Goal: Download file/media

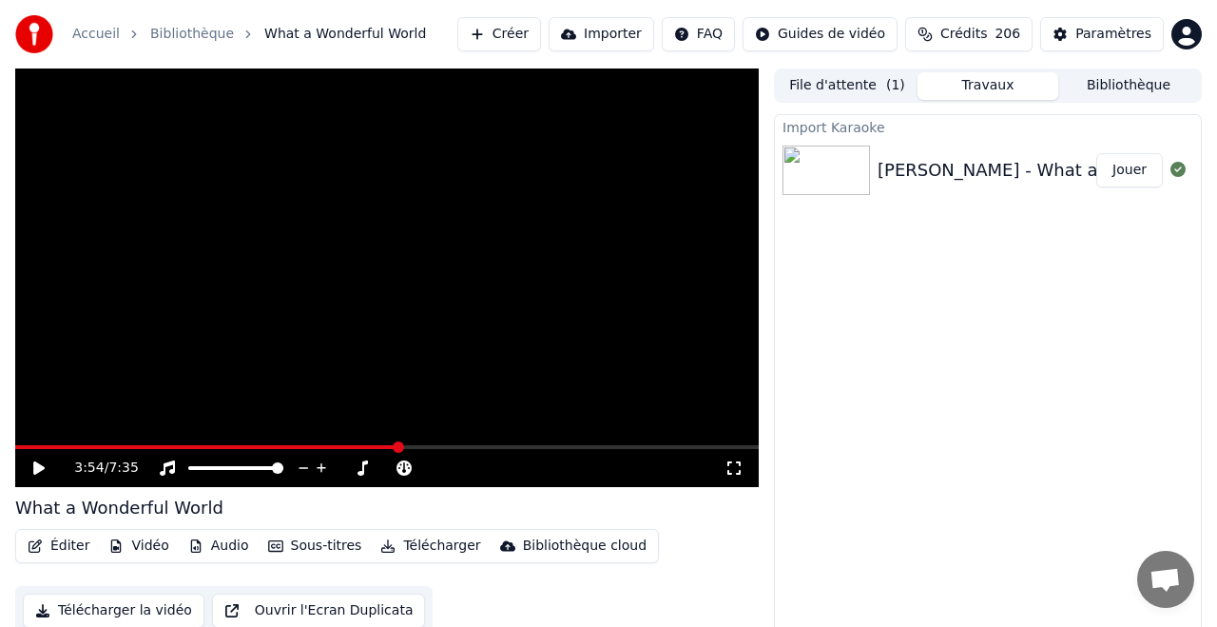
scroll to position [19, 0]
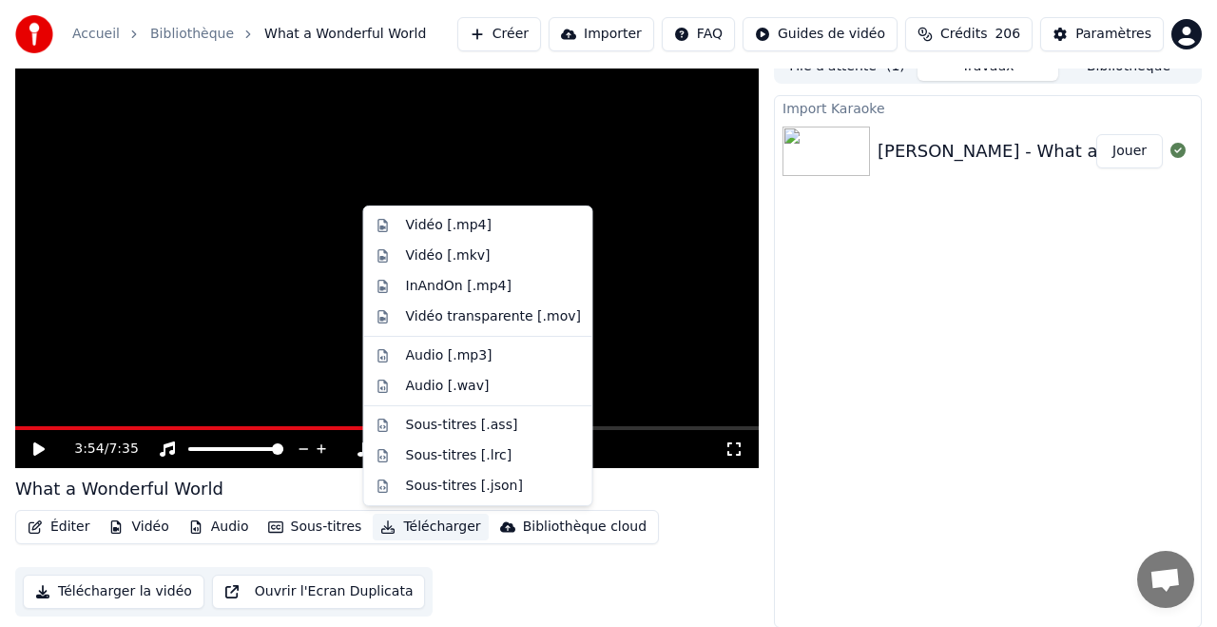
click at [437, 520] on button "Télécharger" at bounding box center [430, 527] width 115 height 27
click at [457, 229] on div "Vidéo [.mp4]" at bounding box center [449, 225] width 86 height 19
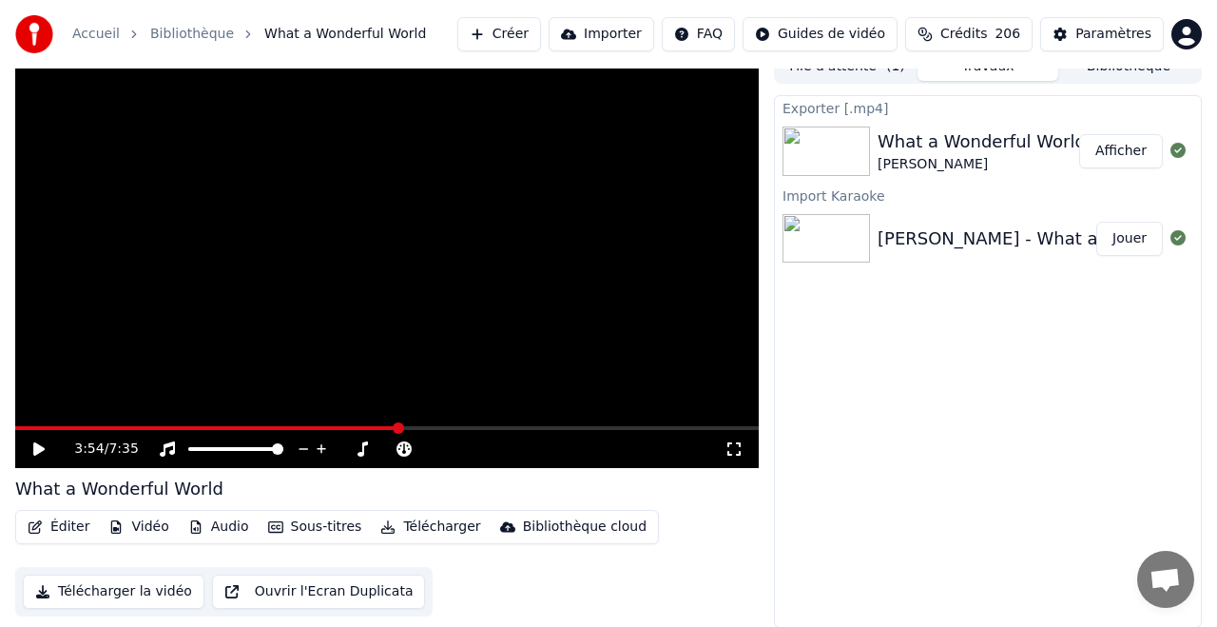
click at [521, 31] on button "Créer" at bounding box center [499, 34] width 84 height 34
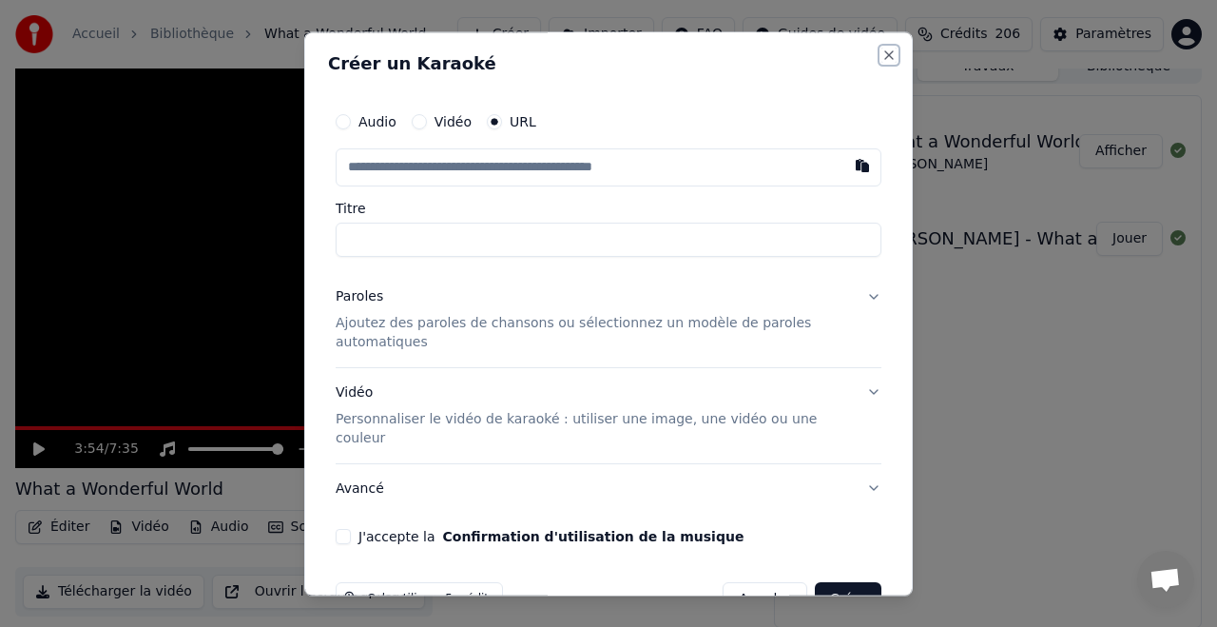
click at [885, 54] on button "Close" at bounding box center [889, 55] width 15 height 15
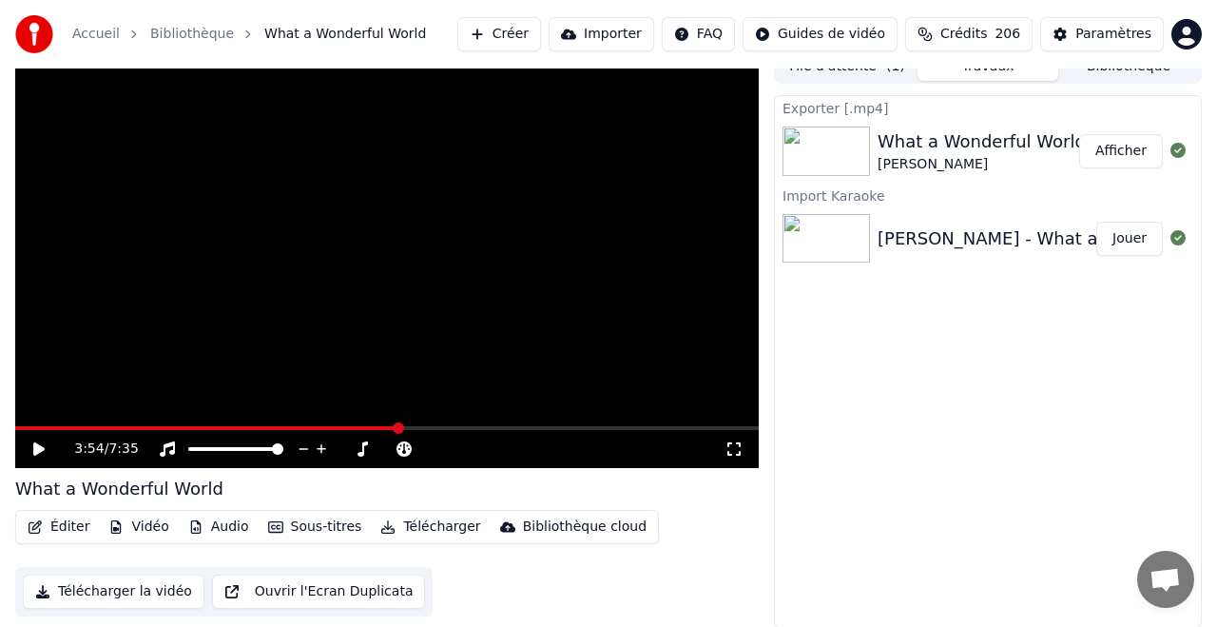
click at [1119, 146] on button "Afficher" at bounding box center [1122, 151] width 84 height 34
click at [1108, 147] on button "Afficher" at bounding box center [1122, 151] width 84 height 34
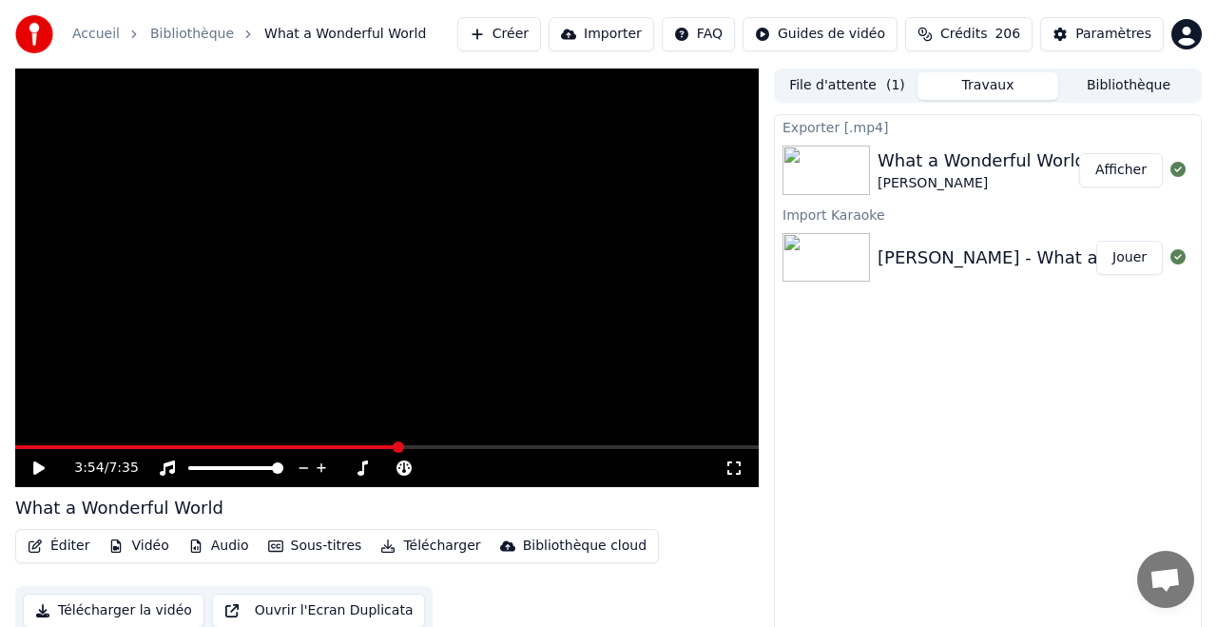
click at [614, 34] on button "Importer" at bounding box center [602, 34] width 106 height 34
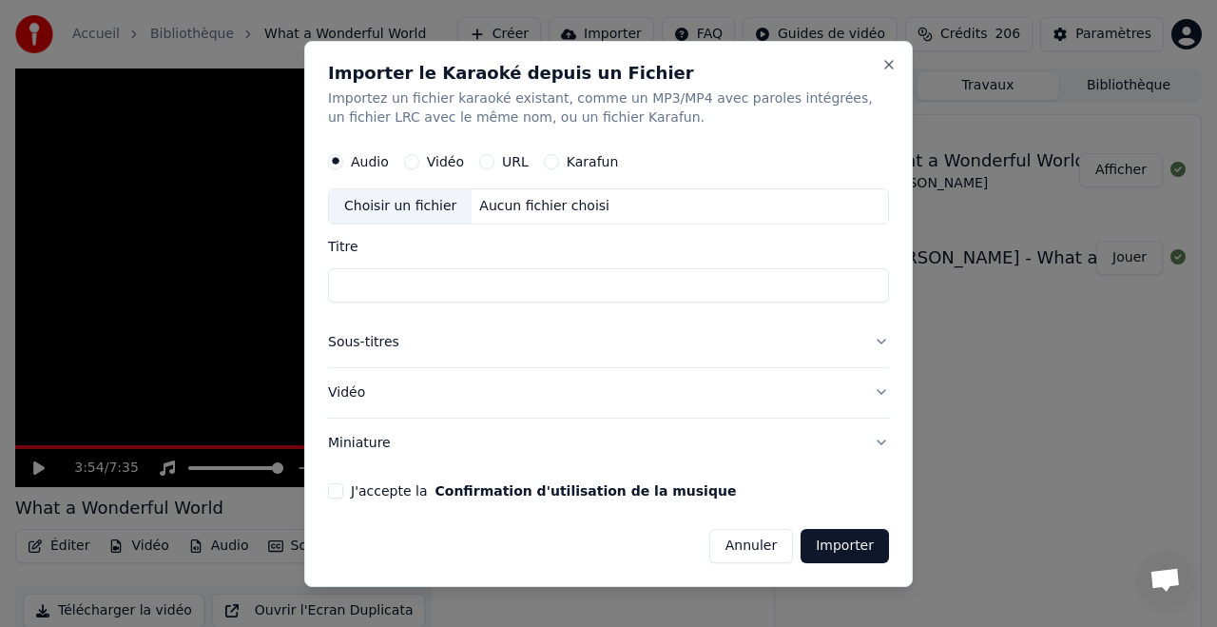
click at [490, 160] on button "URL" at bounding box center [486, 161] width 15 height 15
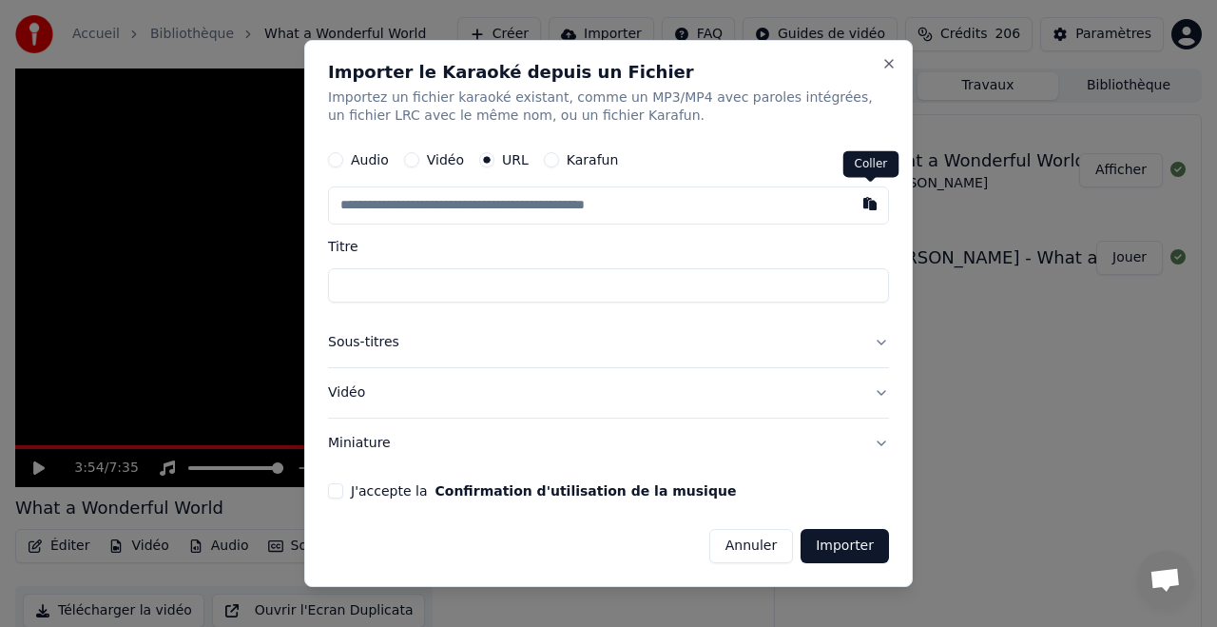
click at [866, 204] on button "button" at bounding box center [870, 204] width 38 height 34
type input "**********"
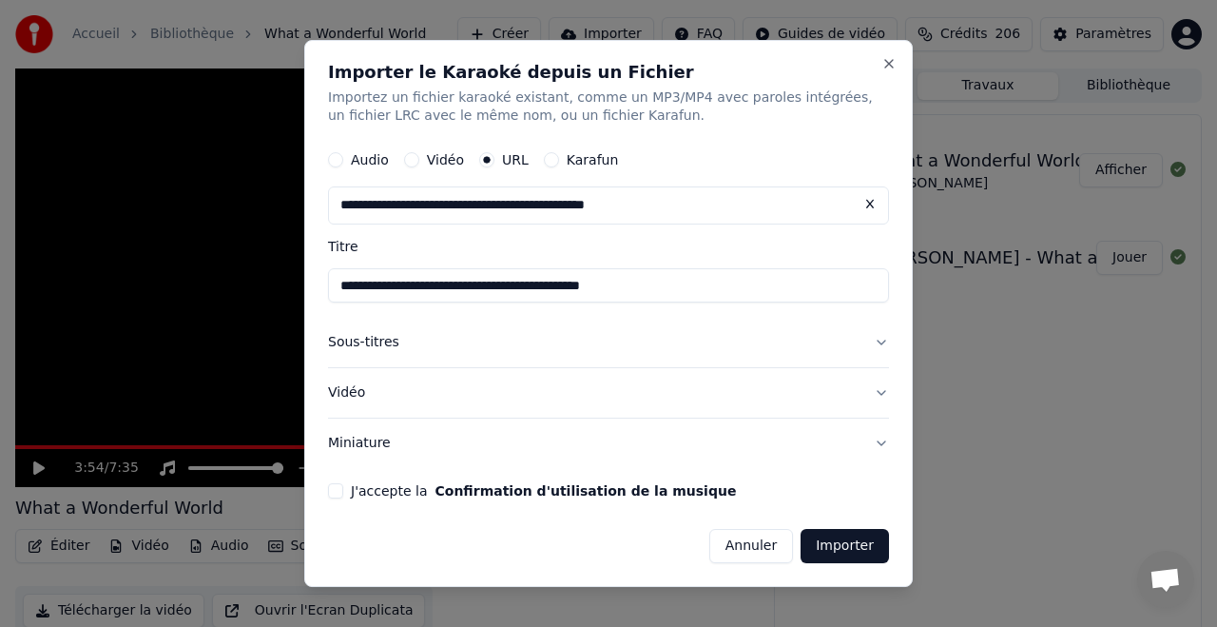
click at [336, 487] on button "J'accepte la Confirmation d'utilisation de la musique" at bounding box center [335, 490] width 15 height 15
click at [846, 546] on button "Importer" at bounding box center [845, 546] width 88 height 34
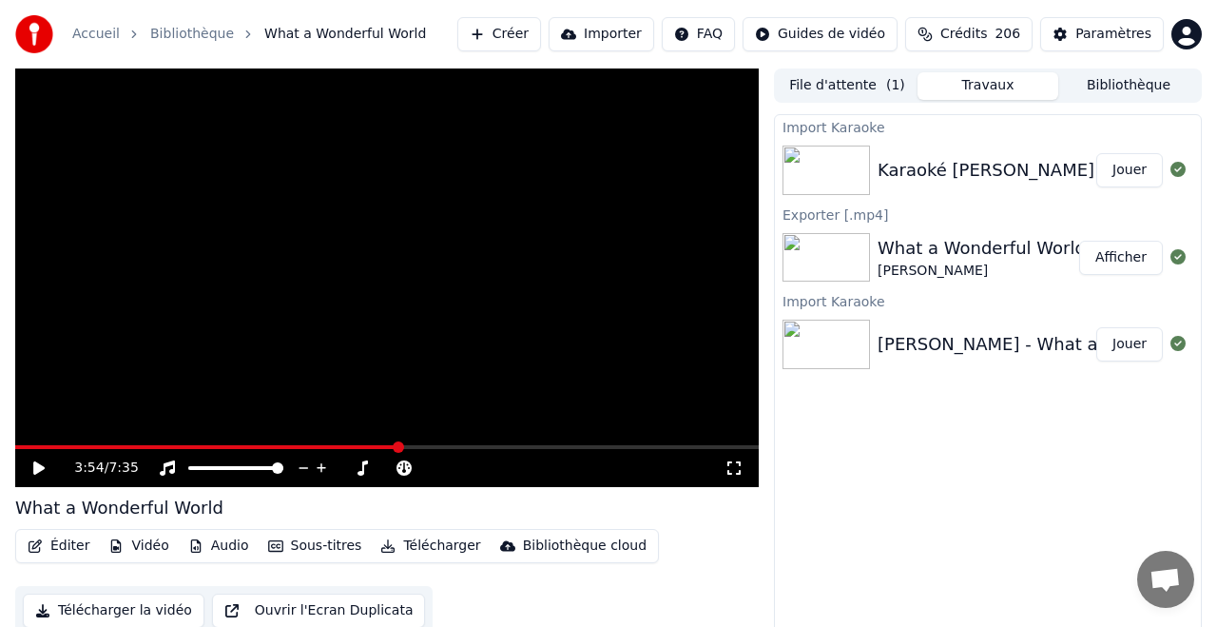
click at [933, 172] on div "Karaoké [PERSON_NAME] C est beaucoup mieux comme ça" at bounding box center [1132, 170] width 509 height 27
click at [1131, 167] on button "Jouer" at bounding box center [1130, 170] width 67 height 34
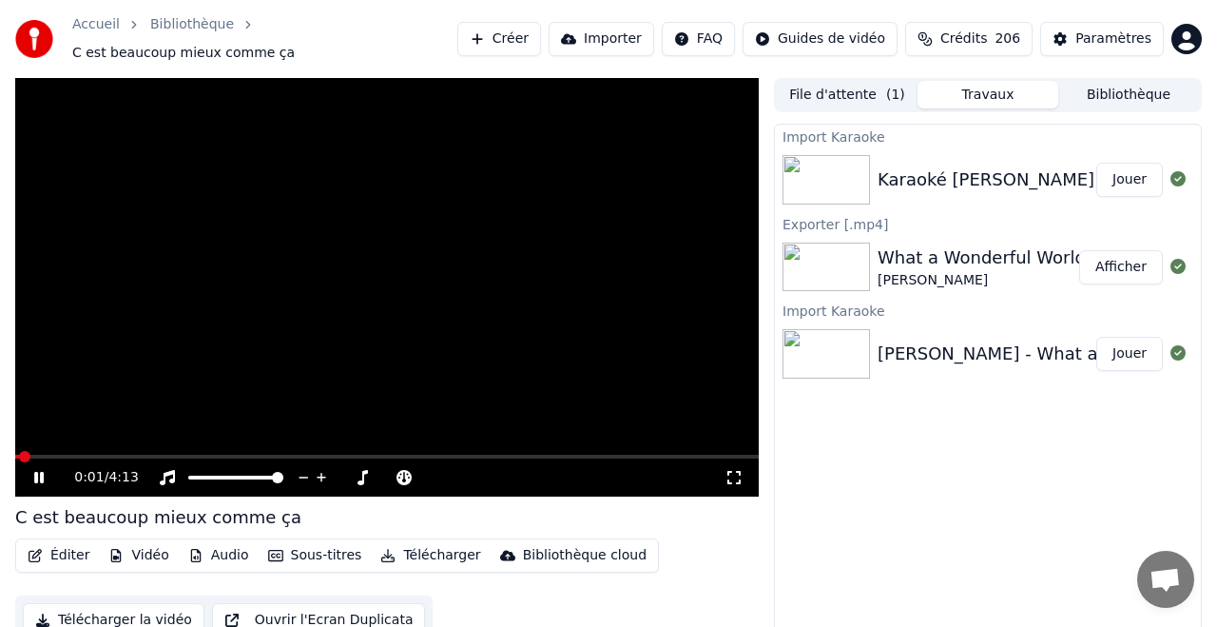
click at [430, 542] on button "Télécharger" at bounding box center [430, 555] width 115 height 27
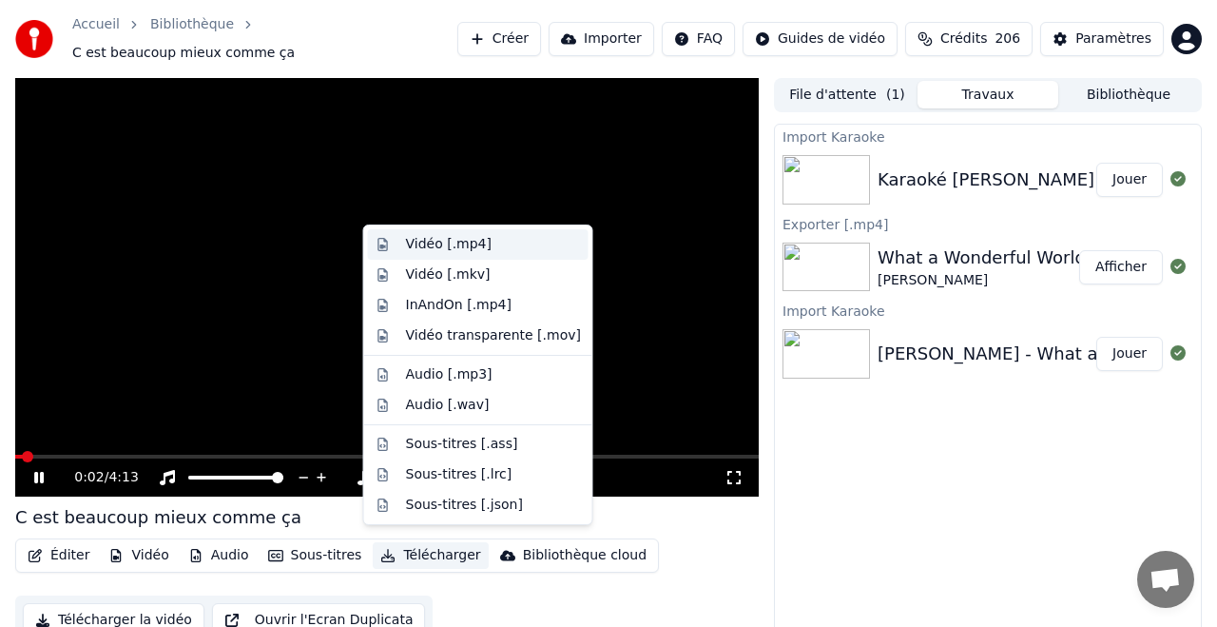
click at [453, 243] on div "Vidéo [.mp4]" at bounding box center [449, 244] width 86 height 19
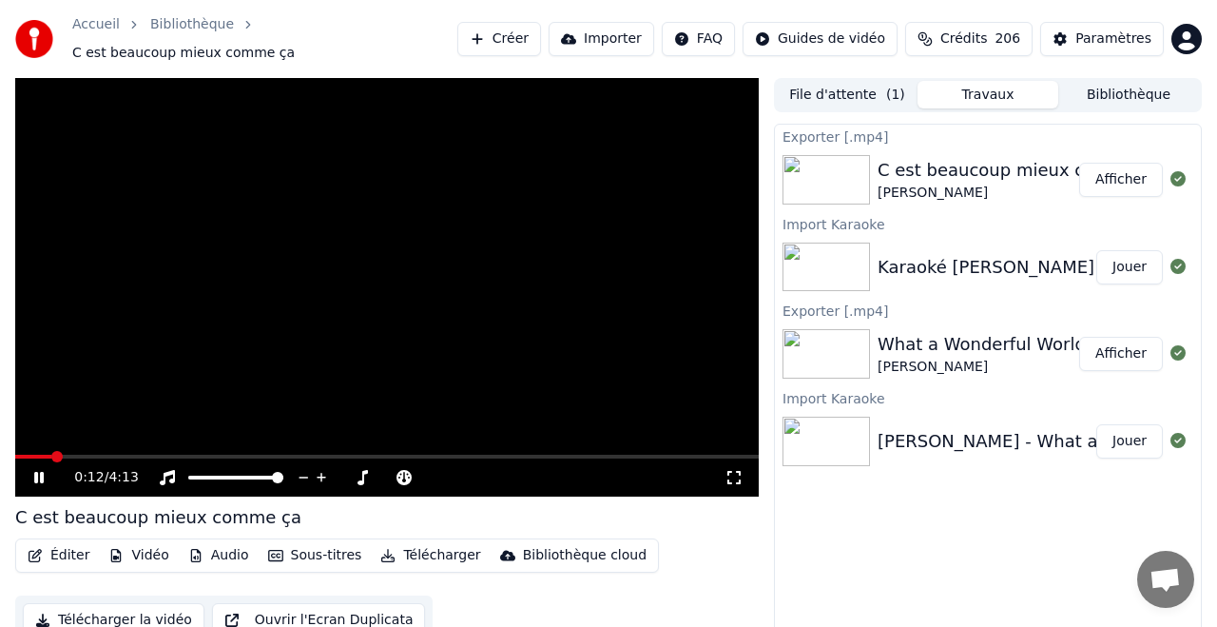
click at [42, 472] on icon at bounding box center [39, 477] width 10 height 11
